Goal: Task Accomplishment & Management: Complete application form

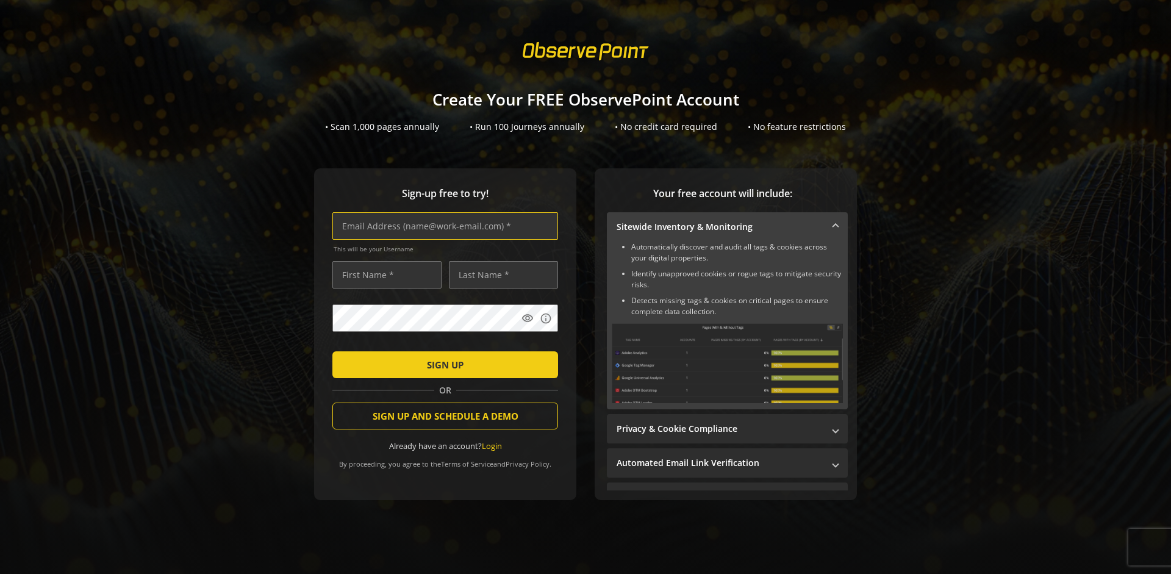
click at [442, 226] on input "text" at bounding box center [446, 225] width 226 height 27
type input "[EMAIL_ADDRESS][DOMAIN_NAME]"
click at [384, 275] on input "text" at bounding box center [387, 274] width 109 height 27
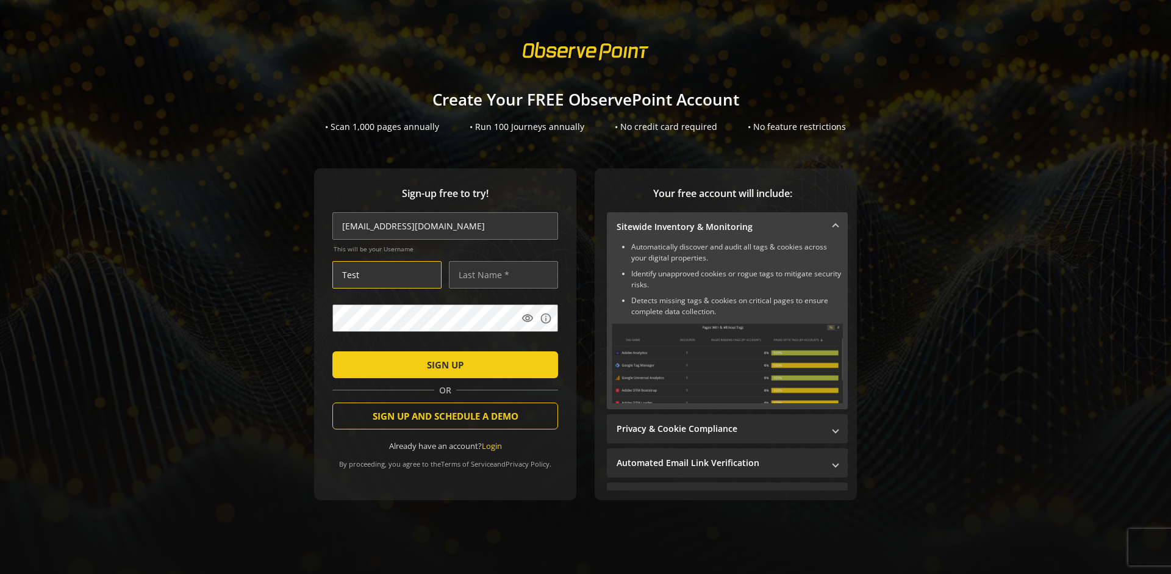
type input "Test"
click at [500, 275] on input "text" at bounding box center [503, 274] width 109 height 27
type input "Test"
click at [442, 364] on span "SIGN UP" at bounding box center [445, 365] width 37 height 22
